Goal: Transaction & Acquisition: Purchase product/service

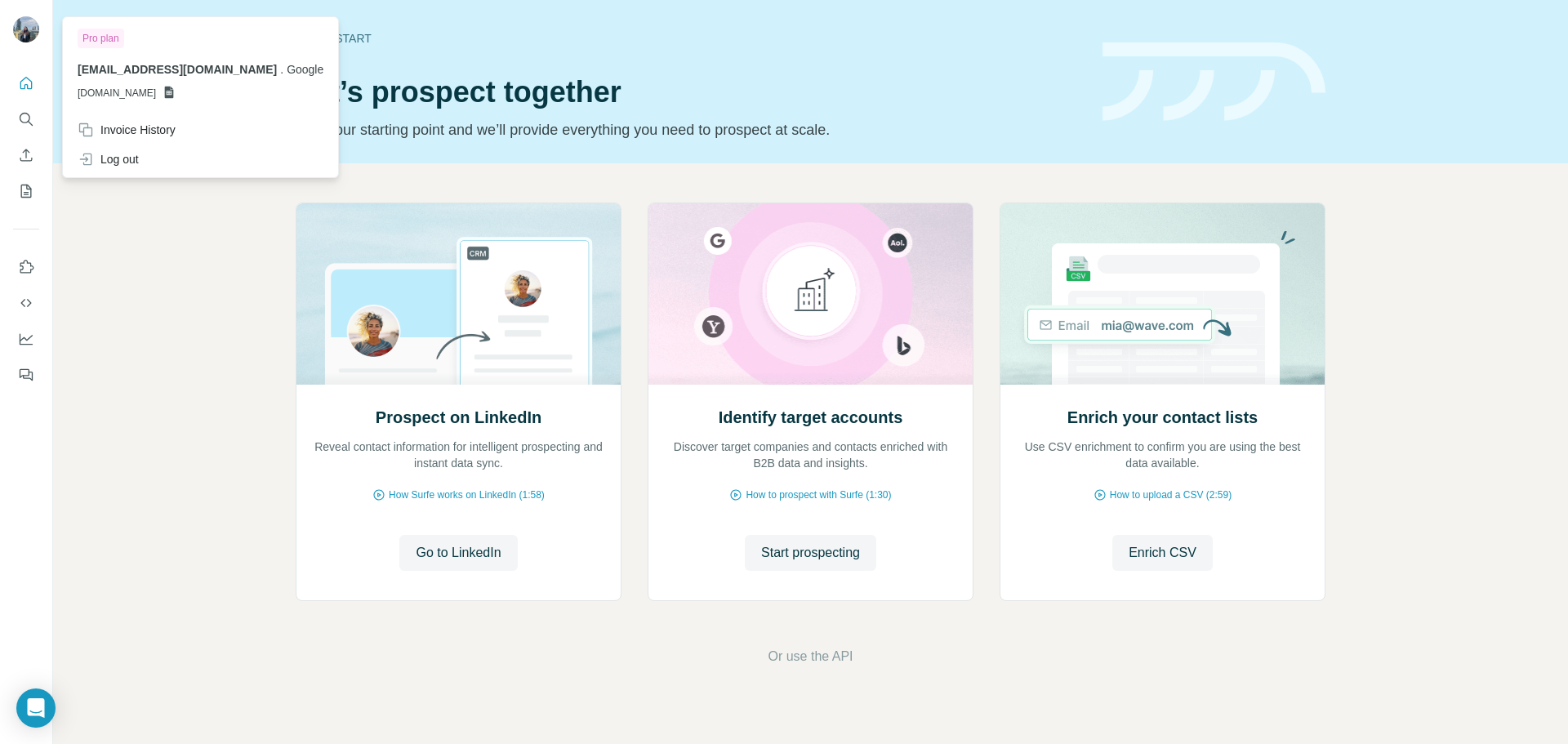
click at [28, 38] on img at bounding box center [25, 29] width 26 height 26
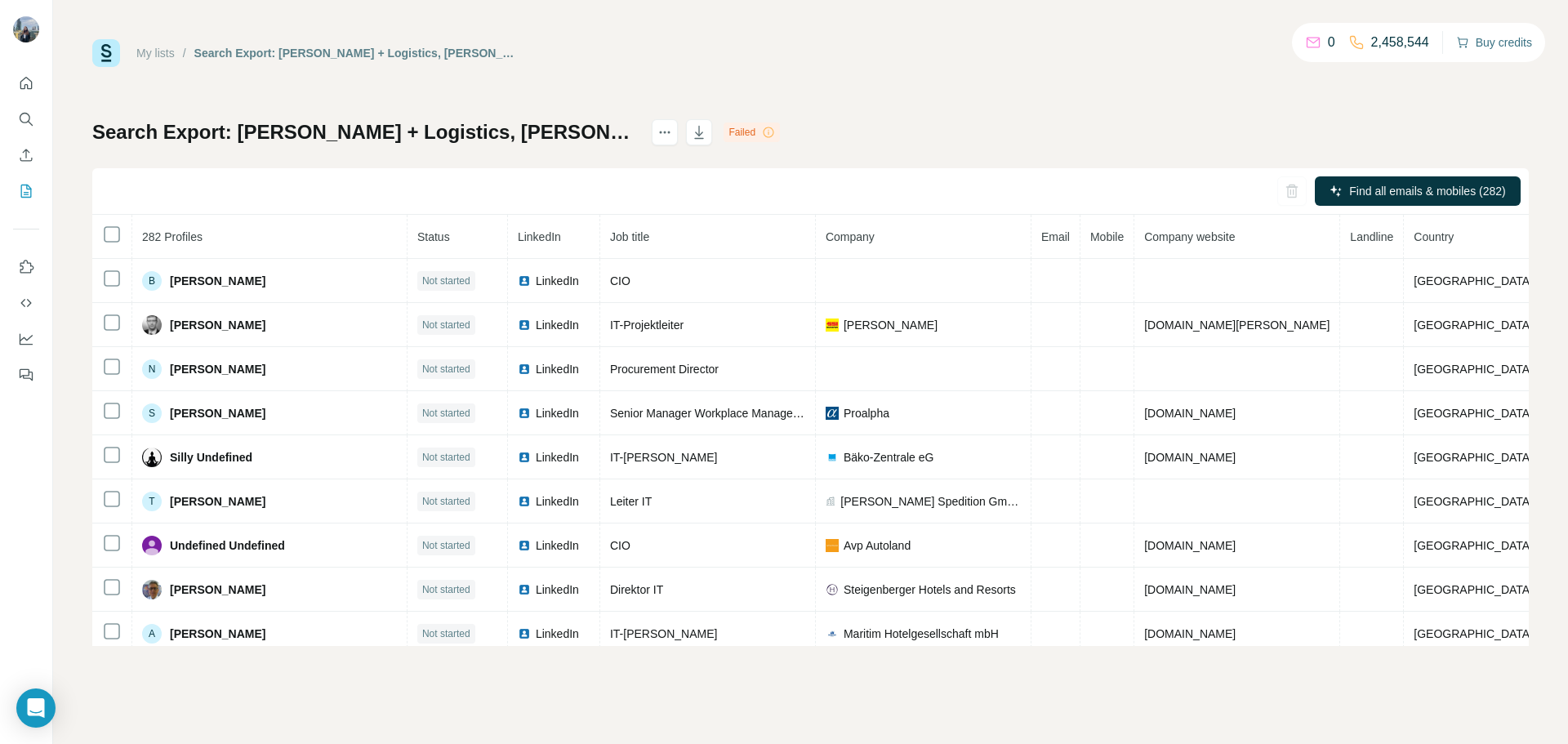
click at [1479, 48] on button "Buy credits" at bounding box center [1494, 42] width 76 height 23
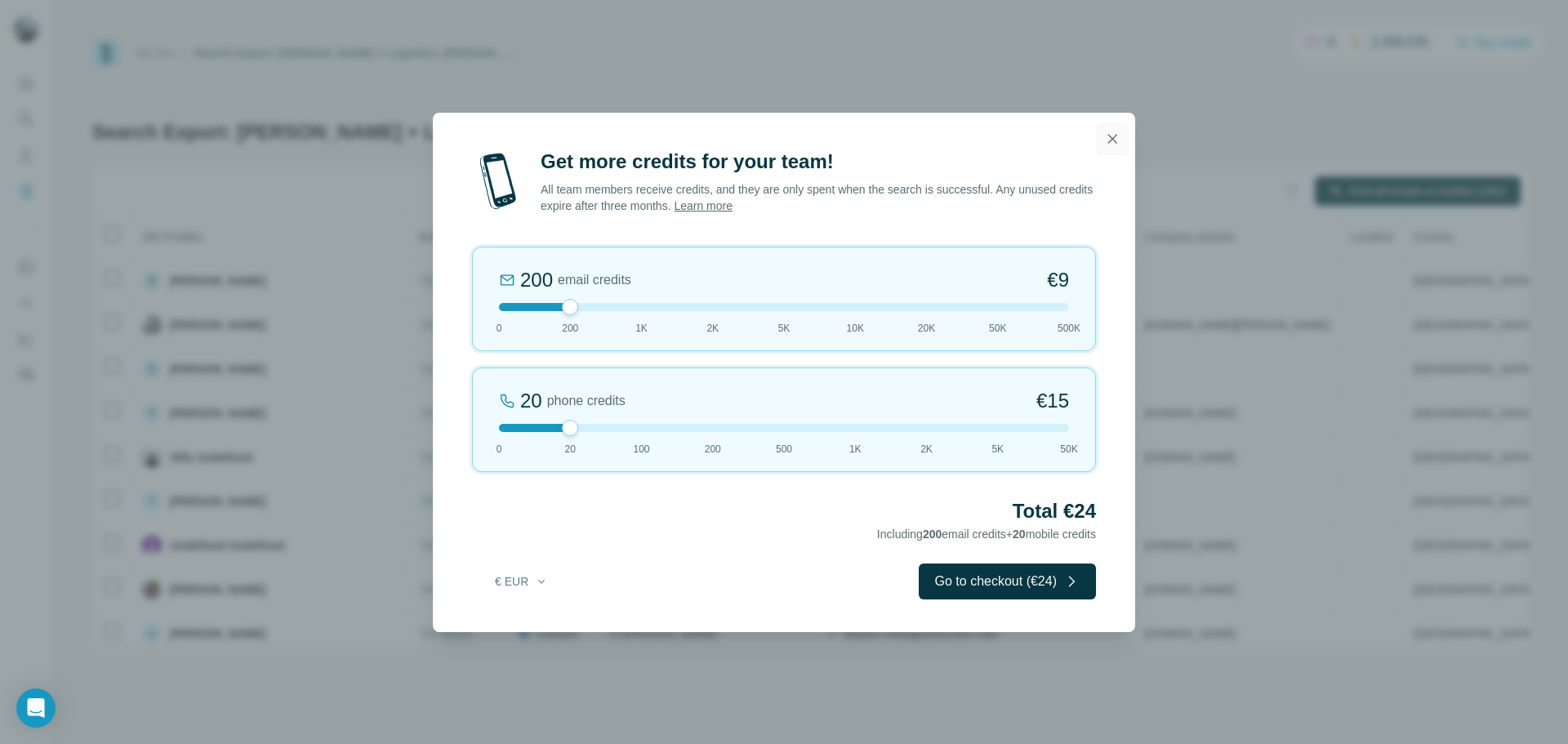
click at [1112, 139] on icon "button" at bounding box center [1113, 138] width 9 height 9
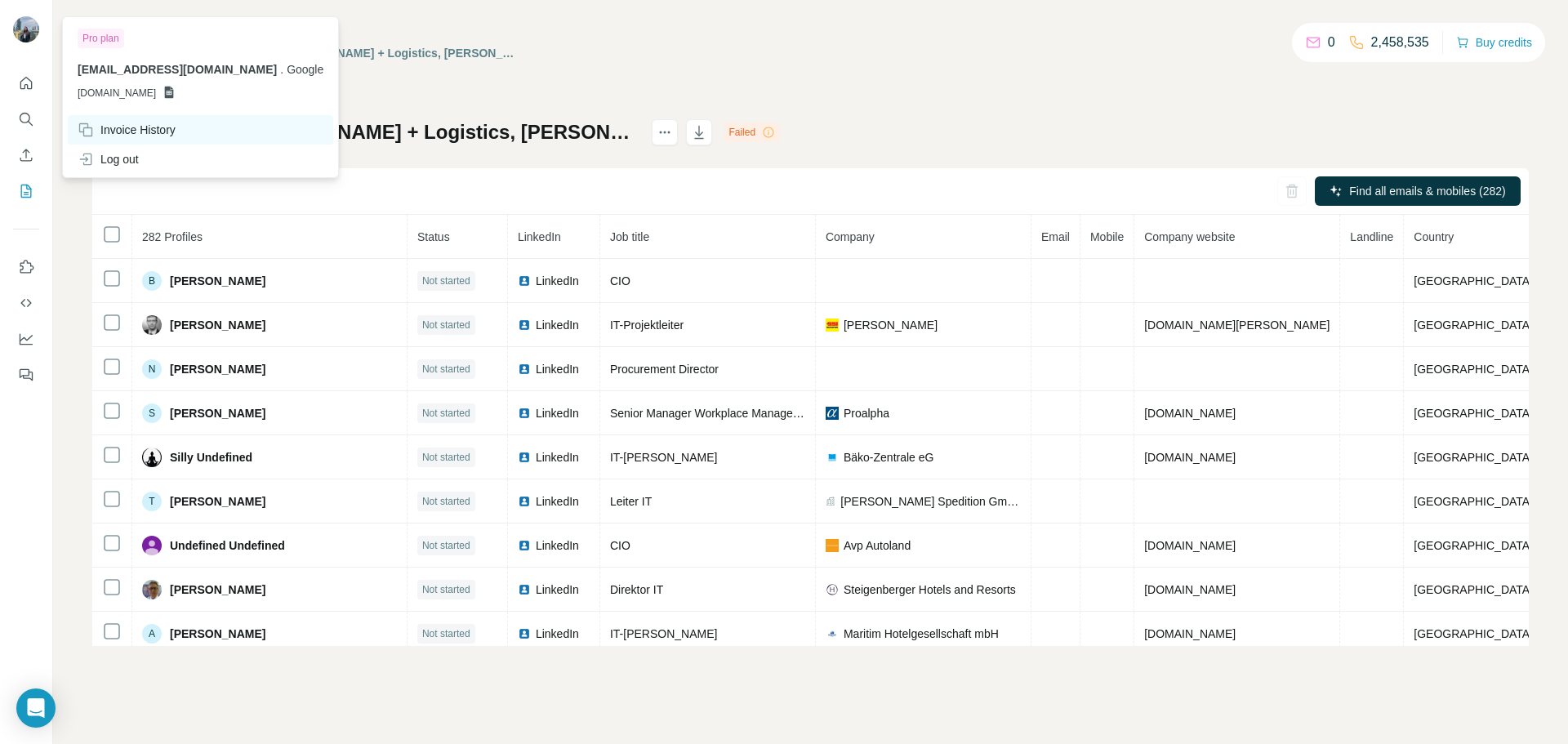
click at [148, 128] on div "Invoice History" at bounding box center [127, 130] width 98 height 16
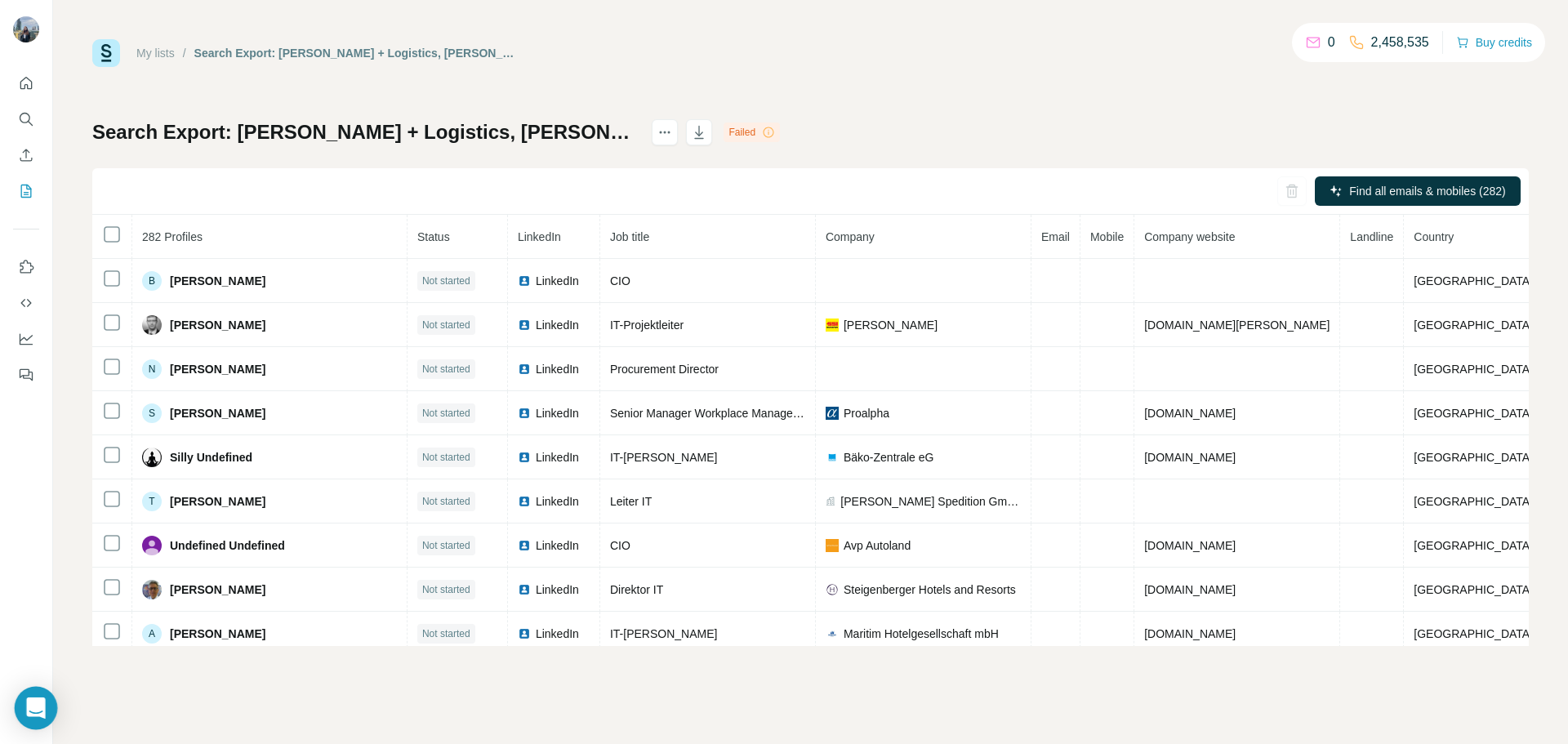
click at [39, 704] on icon "Open Intercom Messenger" at bounding box center [35, 708] width 19 height 21
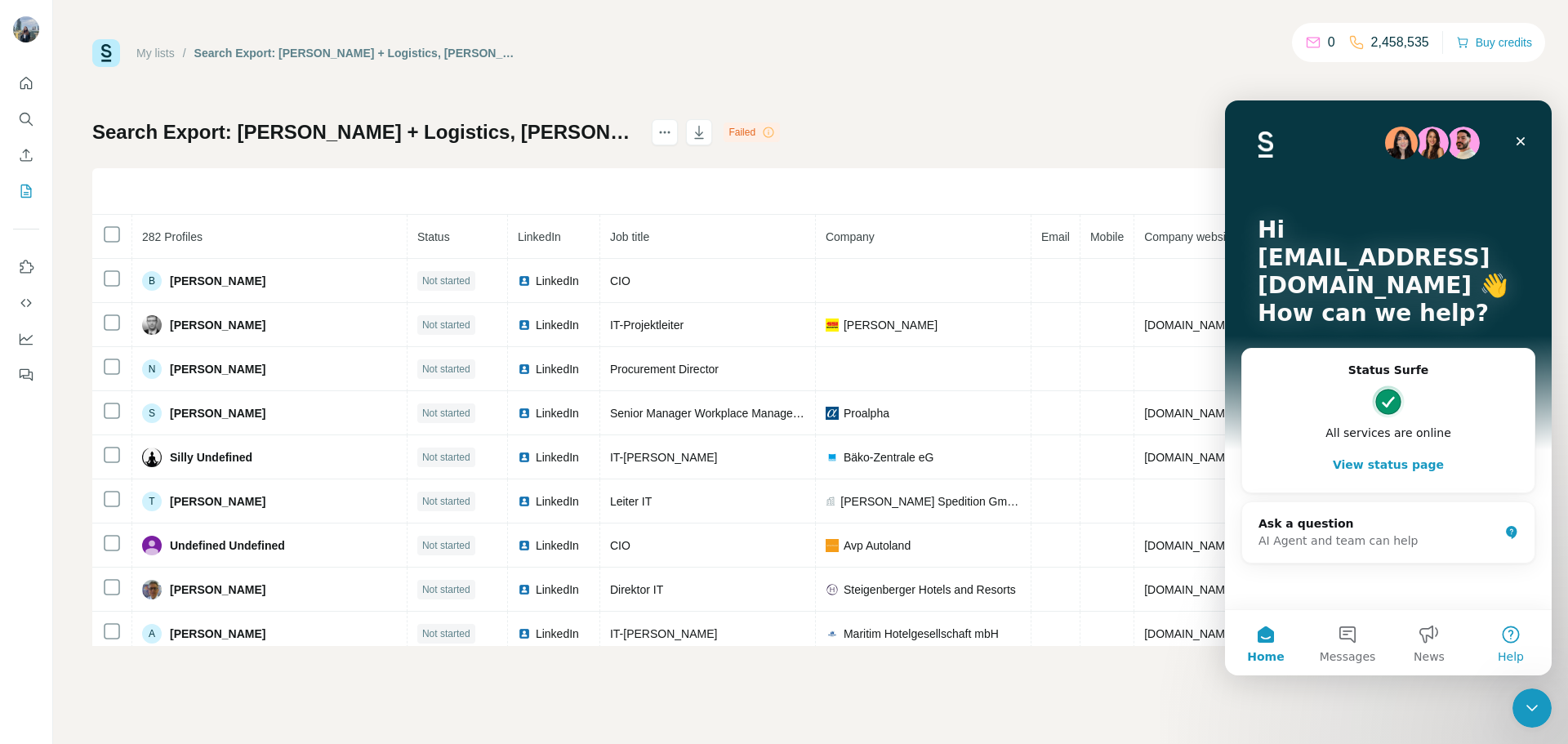
click at [1511, 639] on button "Help" at bounding box center [1511, 643] width 81 height 65
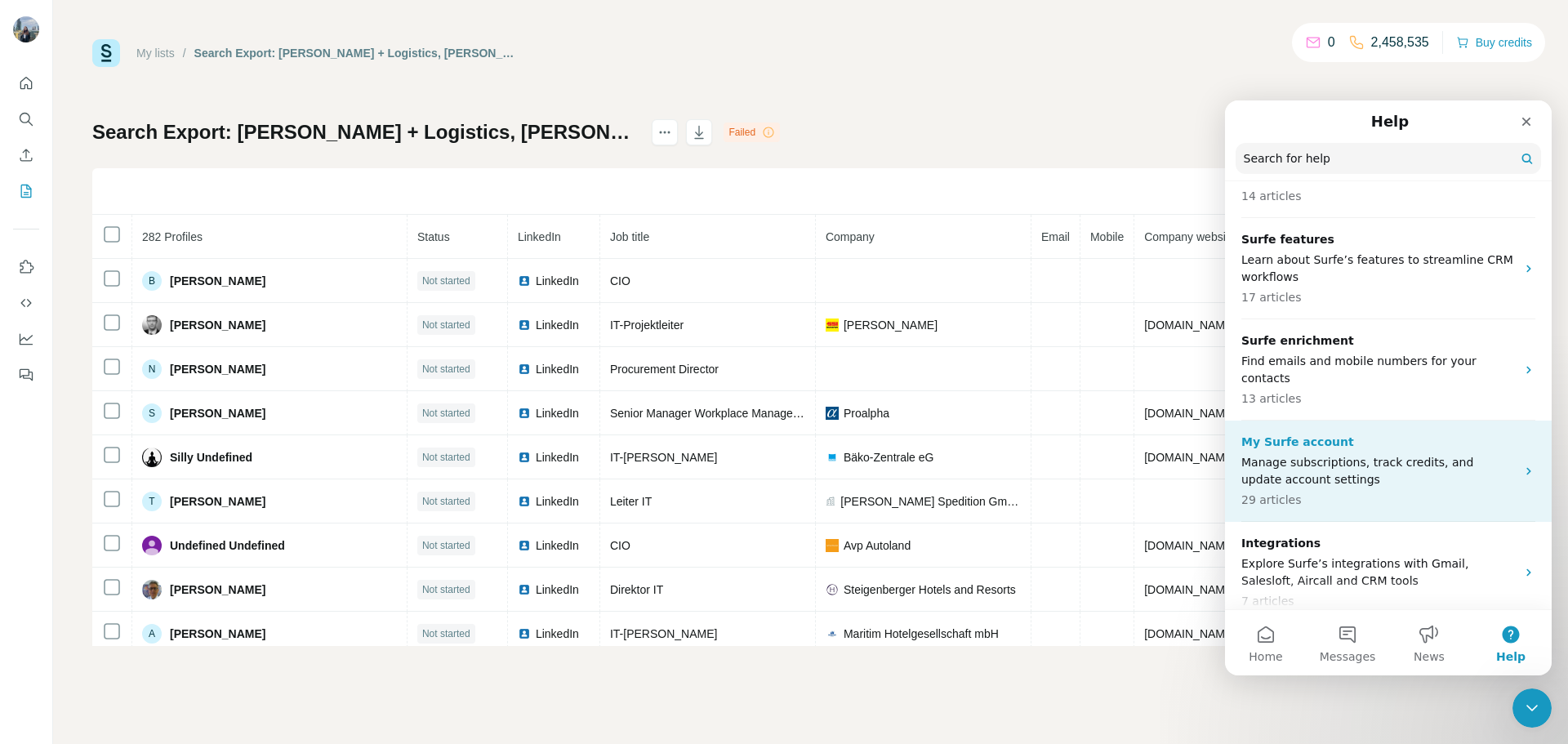
scroll to position [353, 0]
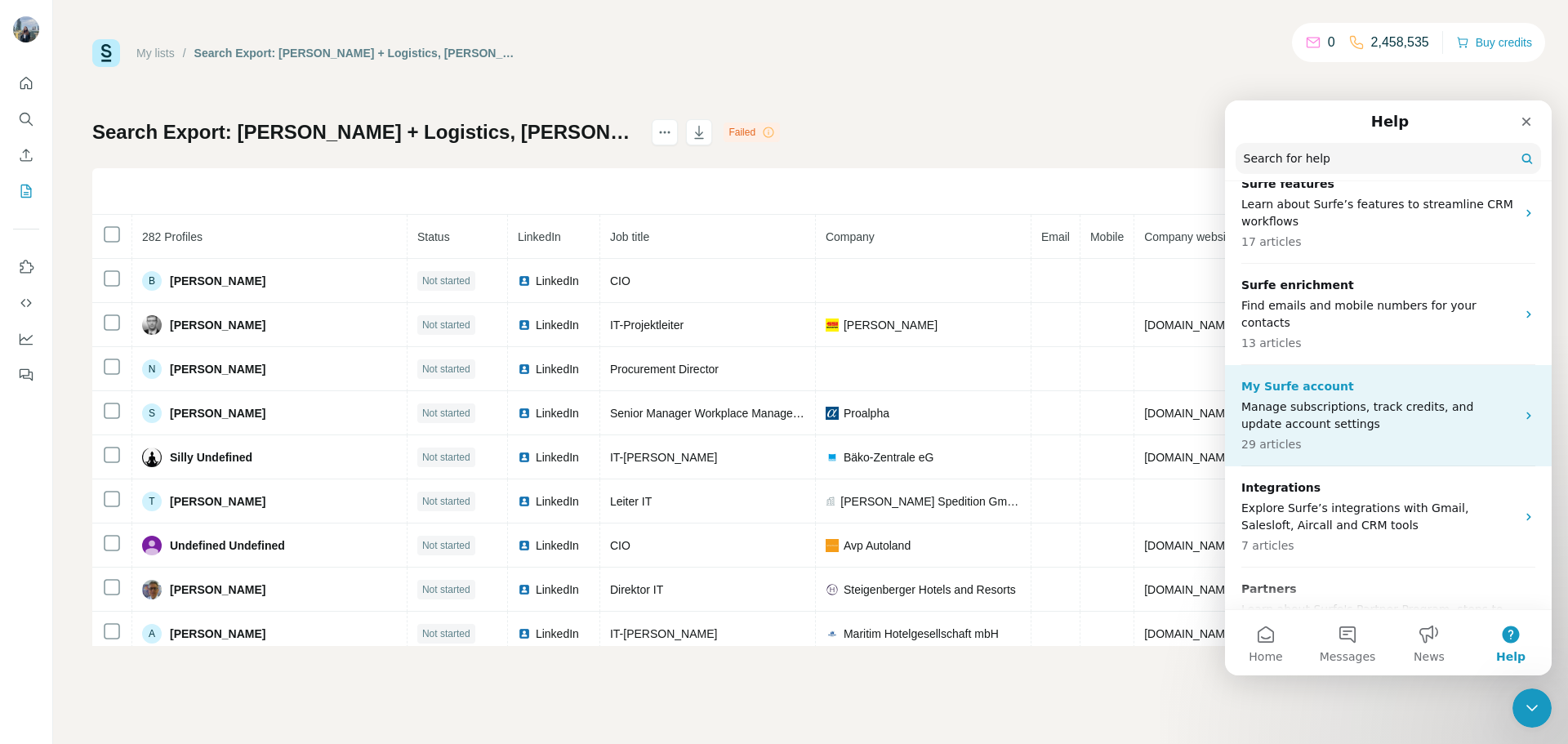
click at [1327, 400] on p "Manage subscriptions, track credits, and update account settings" at bounding box center [1379, 416] width 275 height 34
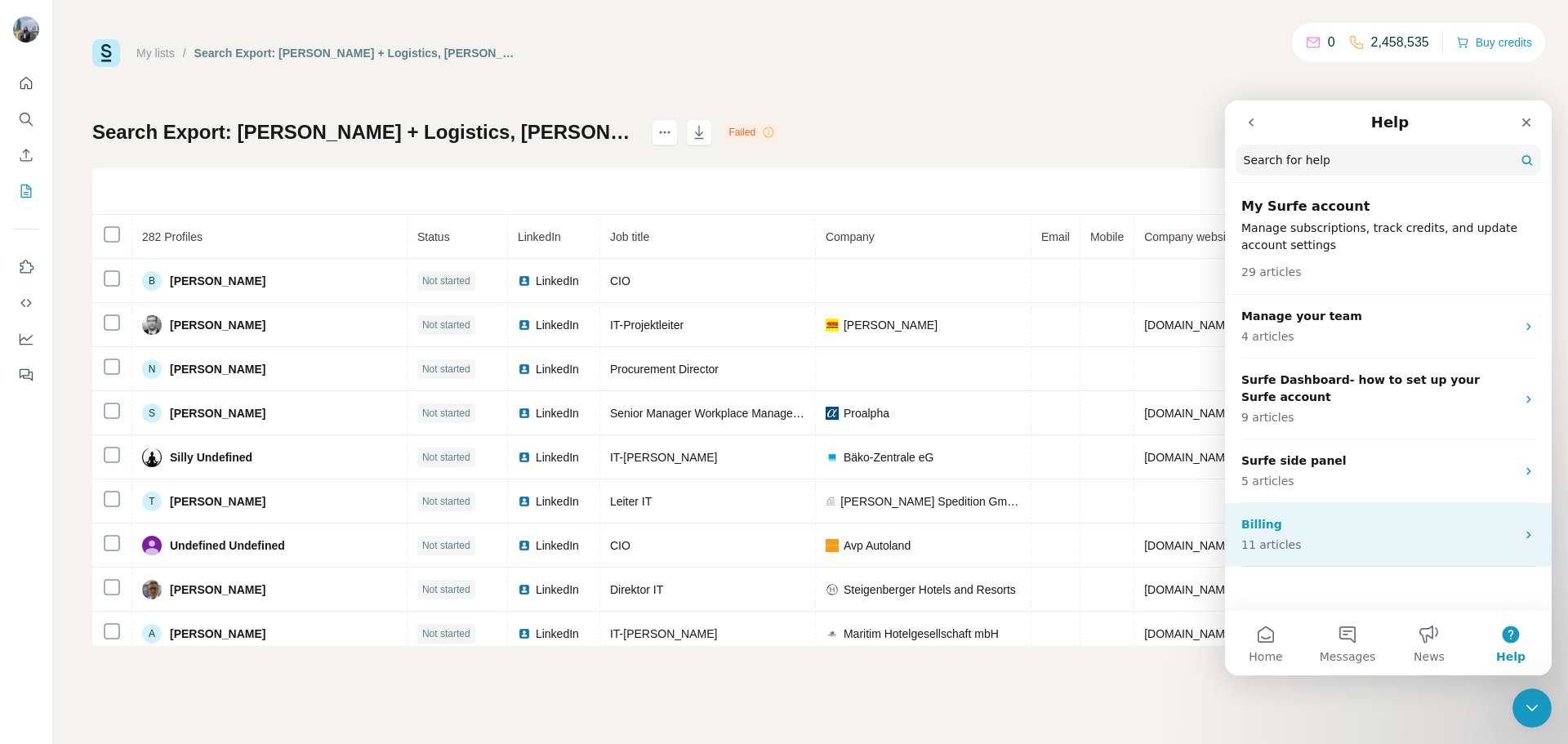
click at [1344, 537] on p "11 articles" at bounding box center [1379, 545] width 275 height 17
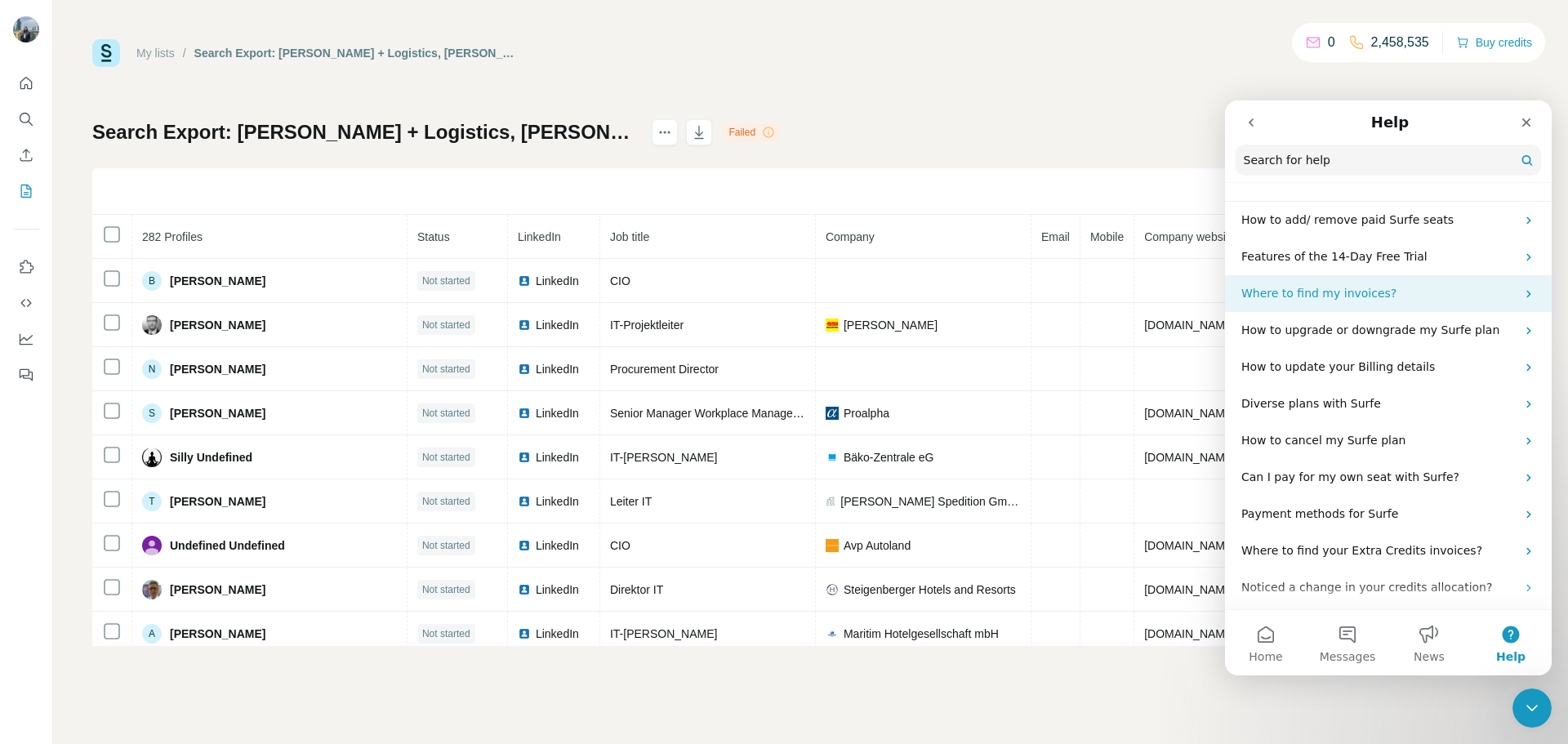
scroll to position [59, 0]
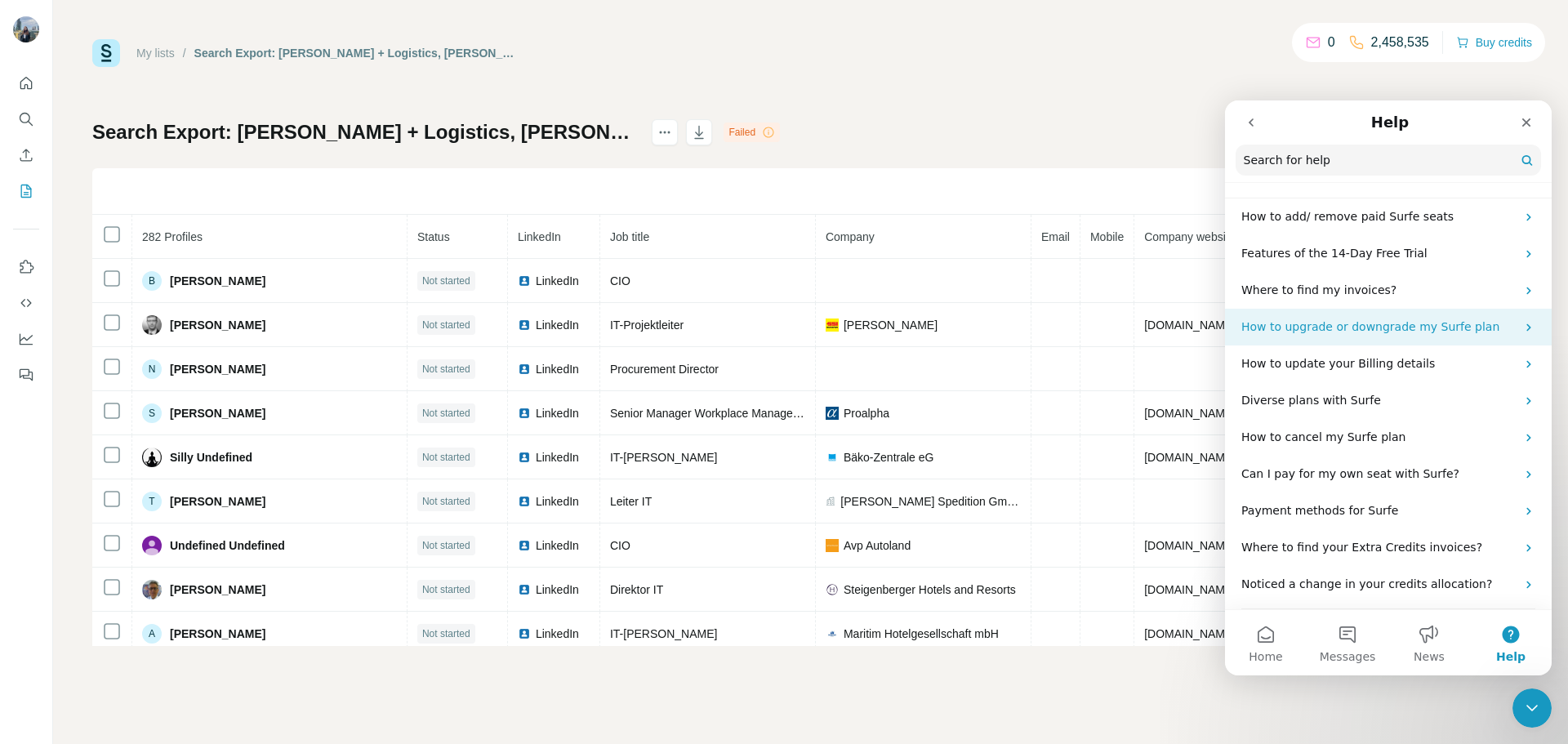
click at [1499, 334] on p "How to upgrade or downgrade my Surfe plan" at bounding box center [1379, 326] width 275 height 17
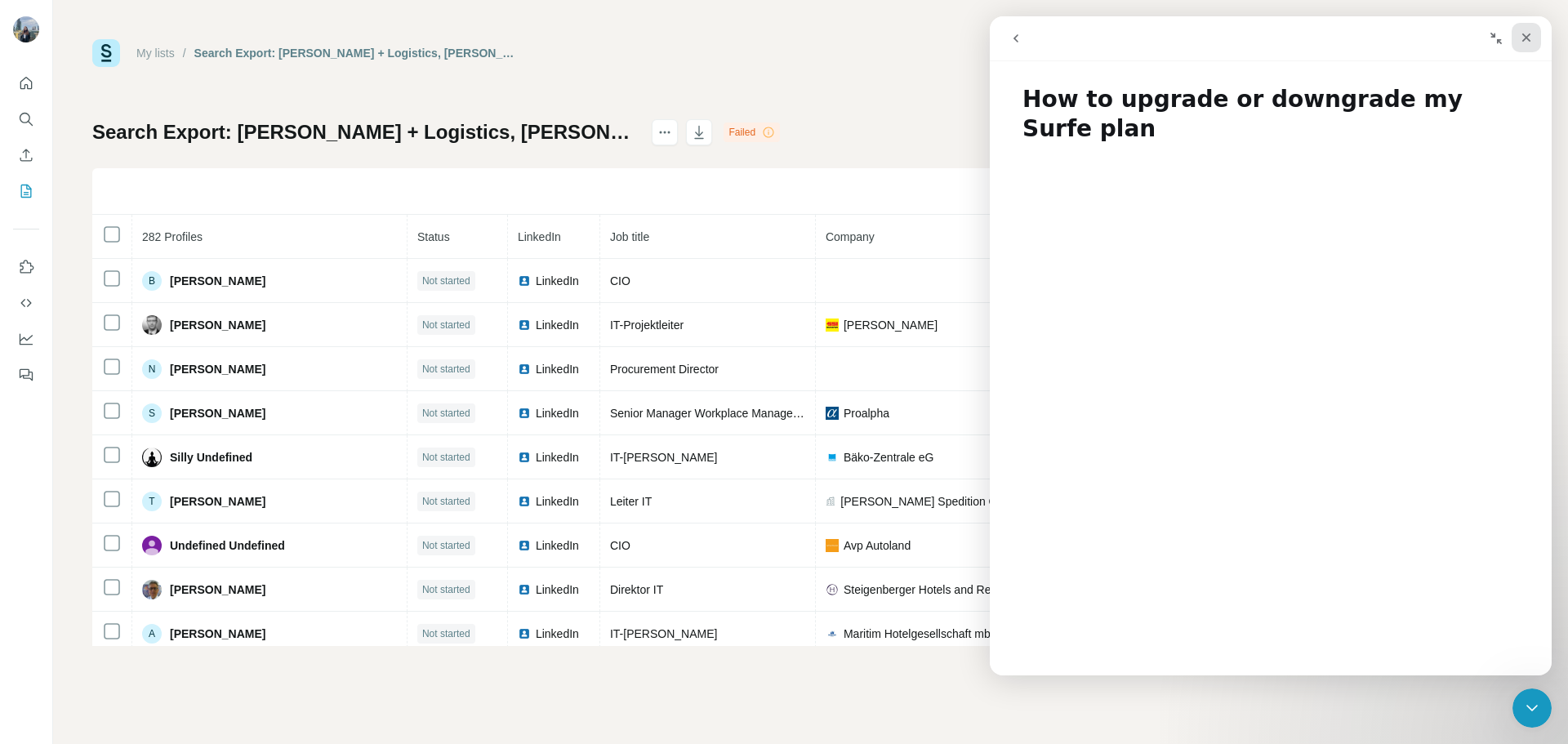
click at [1530, 45] on div "Close" at bounding box center [1526, 37] width 30 height 30
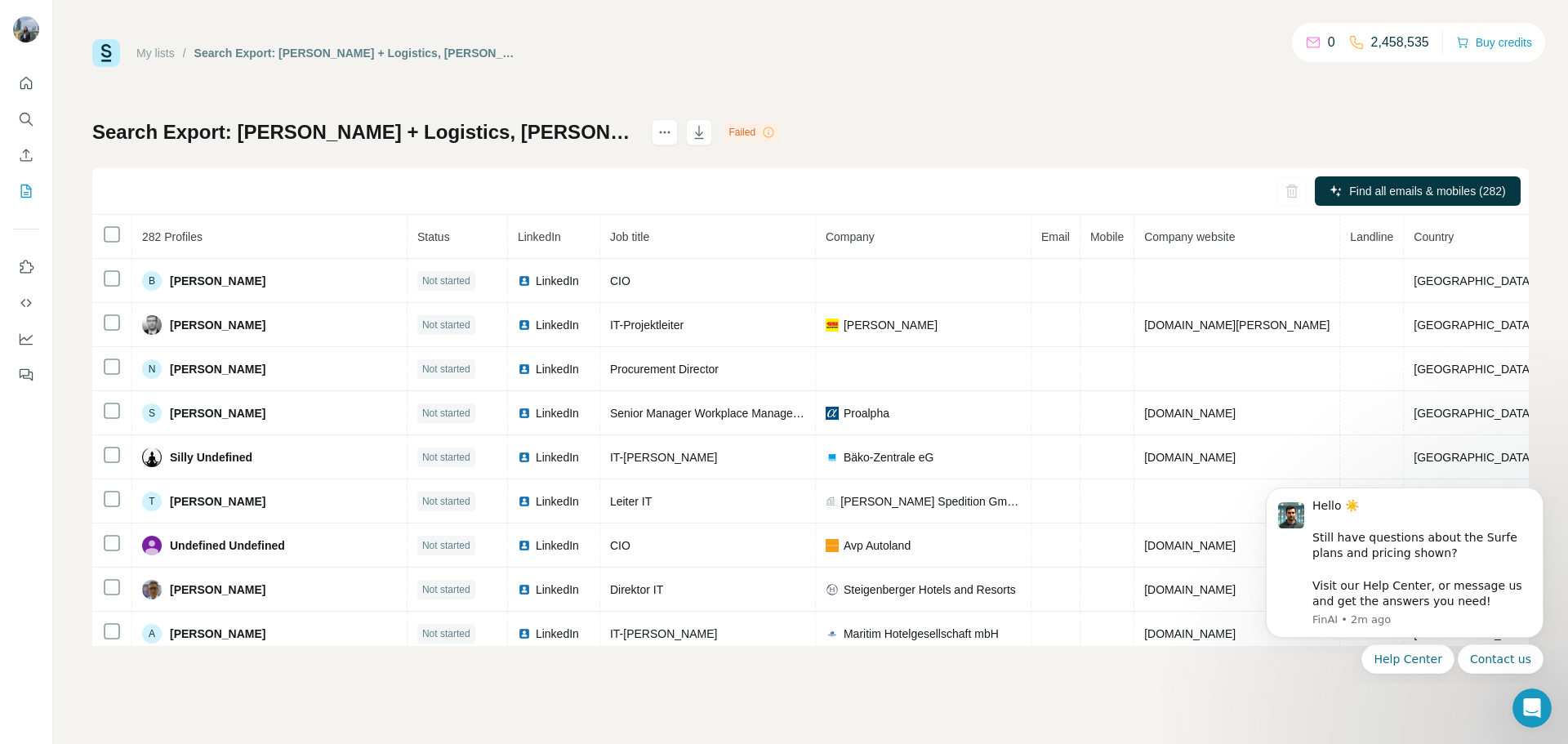
scroll to position [0, 0]
click at [1513, 42] on button "Buy credits" at bounding box center [1494, 42] width 76 height 23
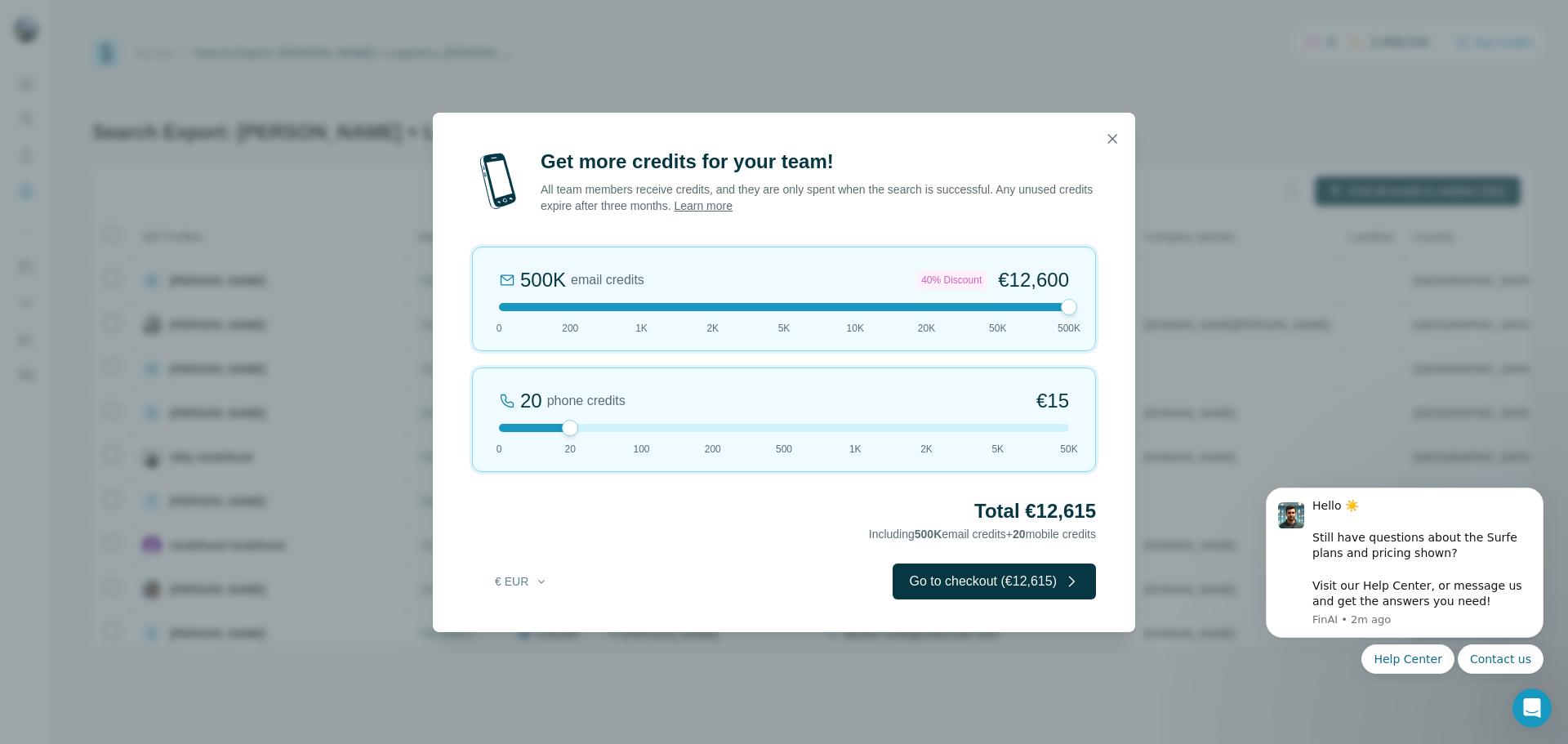
drag, startPoint x: 568, startPoint y: 312, endPoint x: 1123, endPoint y: 311, distance: 555.0
click at [1127, 314] on div "Get more credits for your team! All team members receive credits, and they are …" at bounding box center [784, 390] width 702 height 484
drag, startPoint x: 1063, startPoint y: 311, endPoint x: 1051, endPoint y: 309, distance: 12.2
click at [1054, 311] on div "500K email credits 40% Discount €12,600 0 200 1K 2K 5K 10K 20K 50K 500K" at bounding box center [784, 299] width 624 height 105
drag, startPoint x: 1072, startPoint y: 303, endPoint x: 843, endPoint y: 308, distance: 229.1
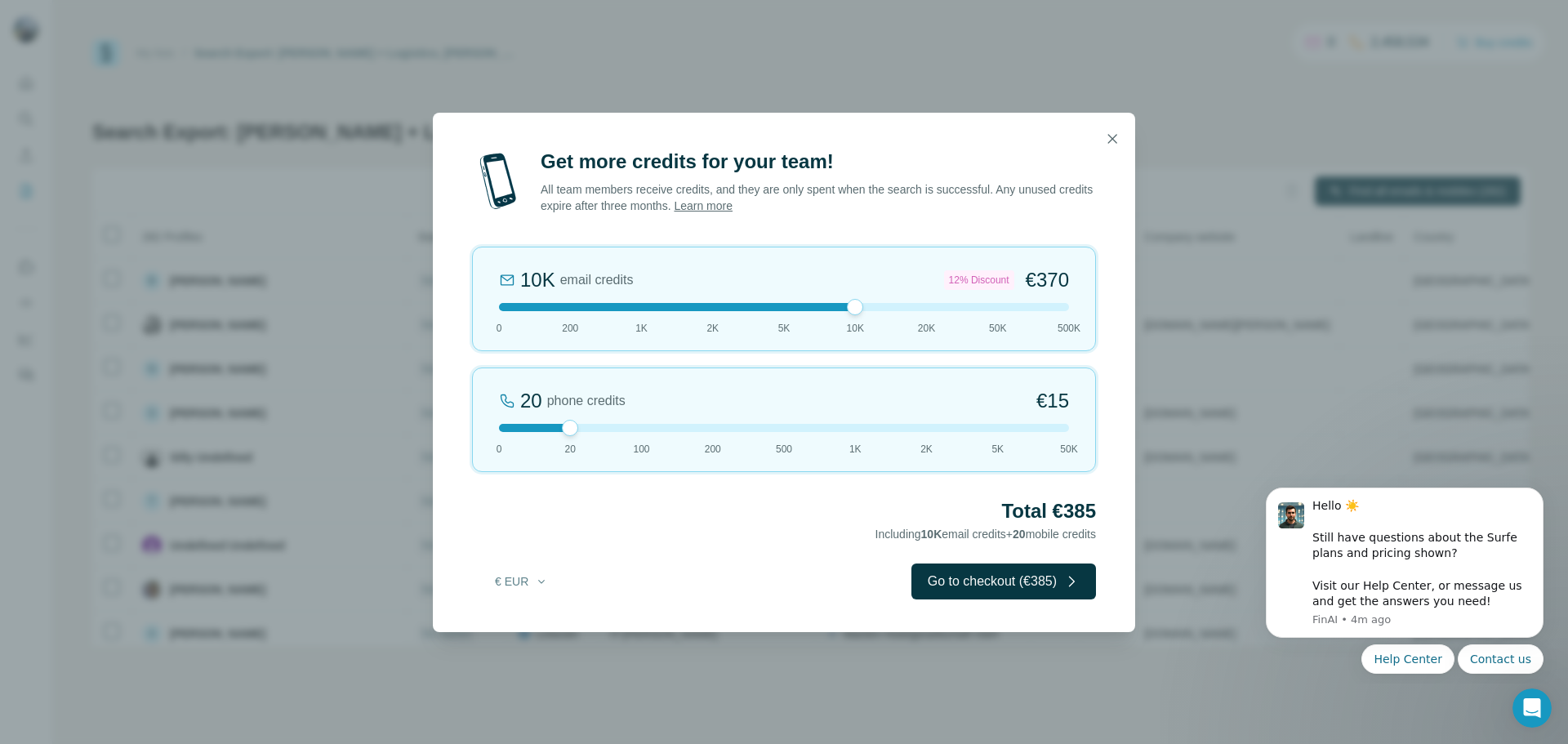
click at [843, 308] on div at bounding box center [784, 306] width 570 height 8
click at [1113, 148] on button "button" at bounding box center [1113, 139] width 33 height 33
